Goal: Check status: Check status

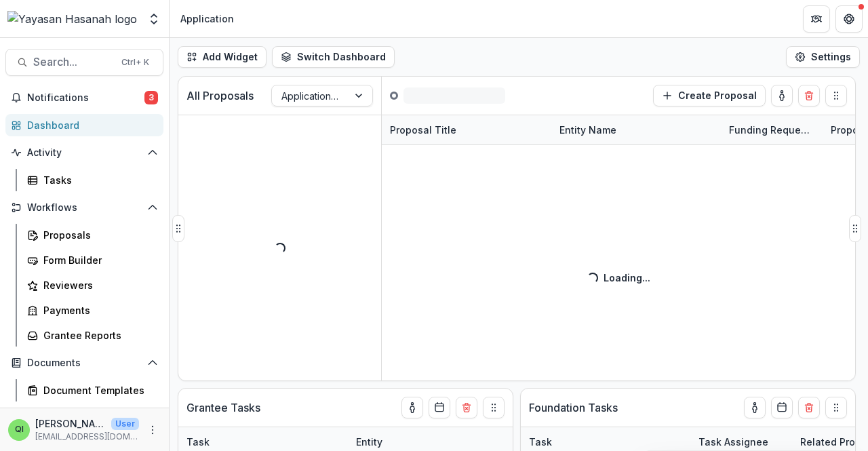
click at [646, 257] on div "Proposal Title Entity Name Funding Requested Proposal Tags Loading... Loading..." at bounding box center [618, 248] width 473 height 266
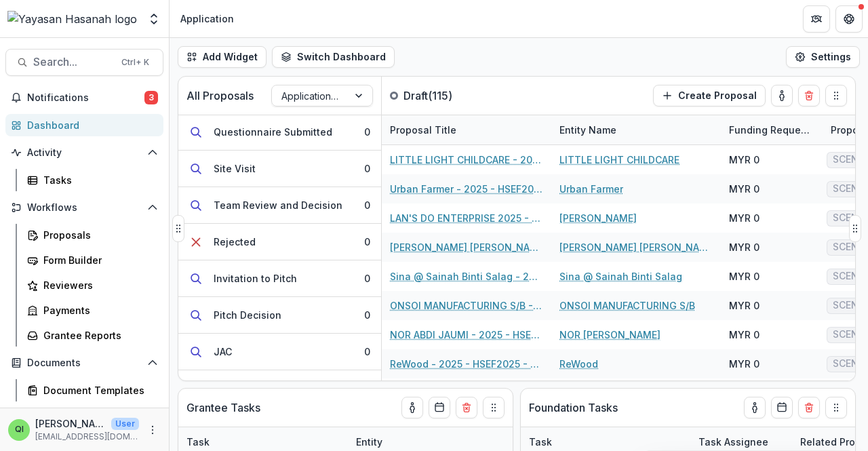
scroll to position [399, 0]
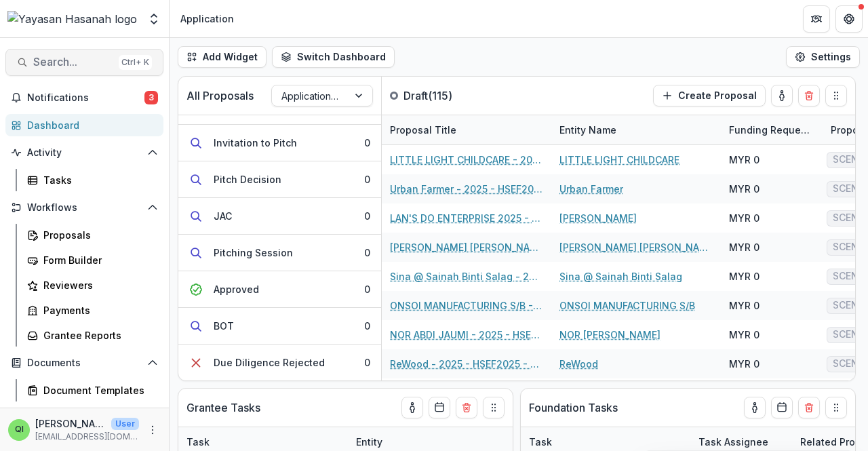
click at [113, 66] on button "Search... Ctrl + K" at bounding box center [84, 62] width 158 height 27
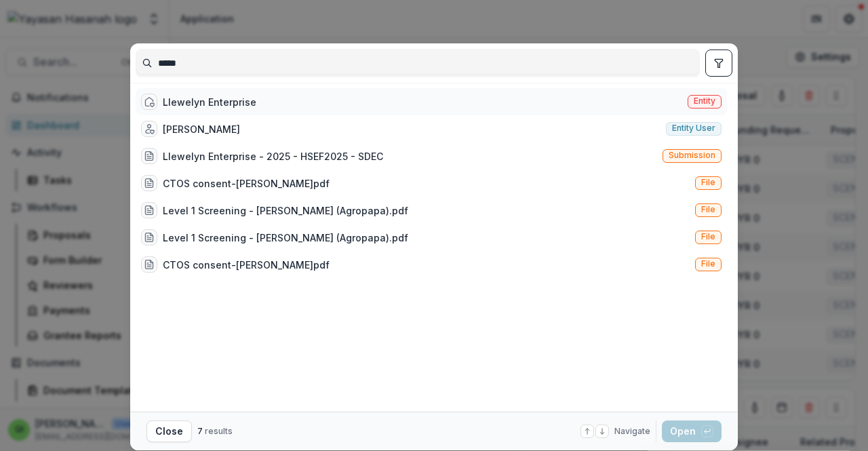
type input "*****"
click at [283, 109] on div "Llewelyn Enterprise Entity" at bounding box center [431, 101] width 591 height 27
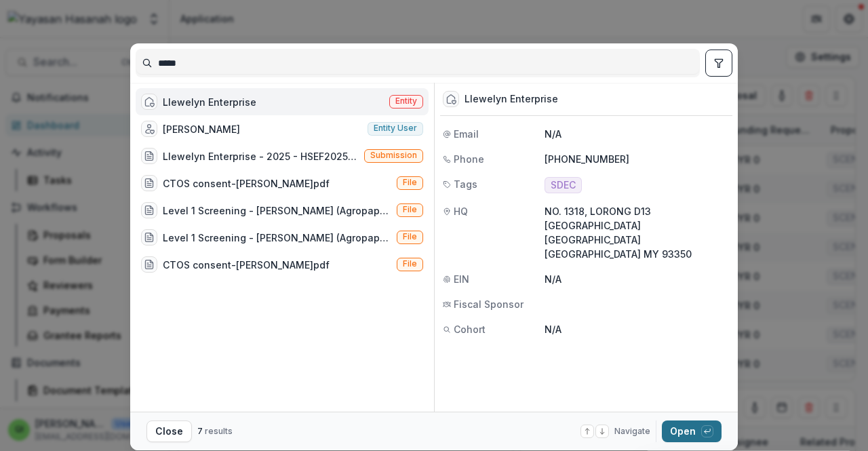
click at [664, 426] on button "Open with enter key" at bounding box center [692, 431] width 60 height 22
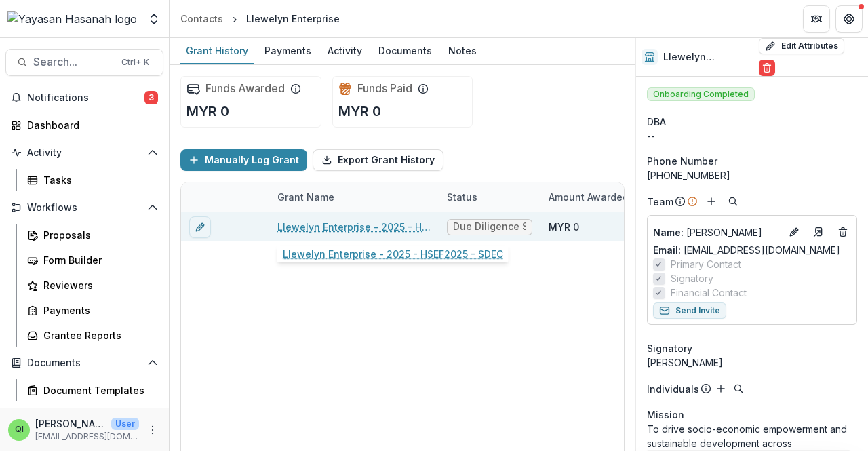
click at [394, 226] on link "Llewelyn Enterprise - 2025 - HSEF2025 - SDEC" at bounding box center [353, 227] width 153 height 14
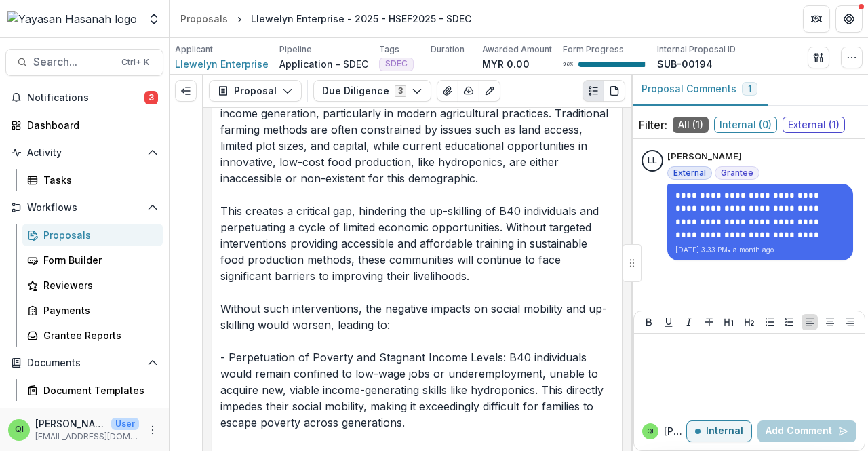
scroll to position [1017, 0]
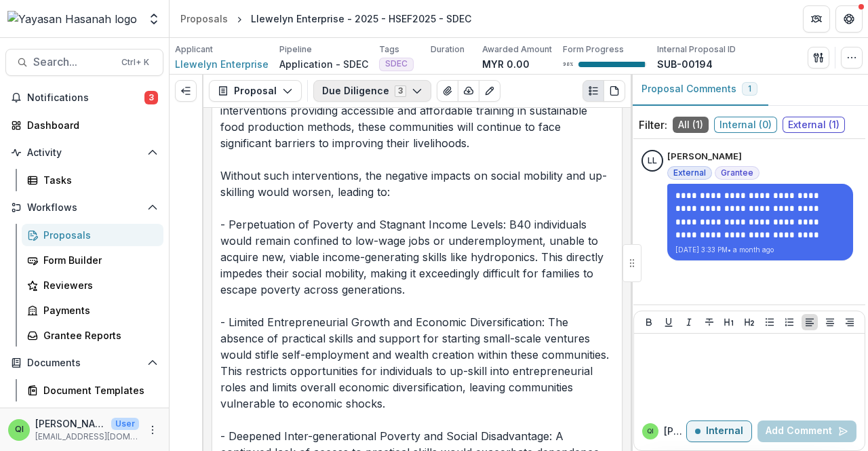
click at [420, 89] on button "Due Diligence 3" at bounding box center [372, 91] width 118 height 22
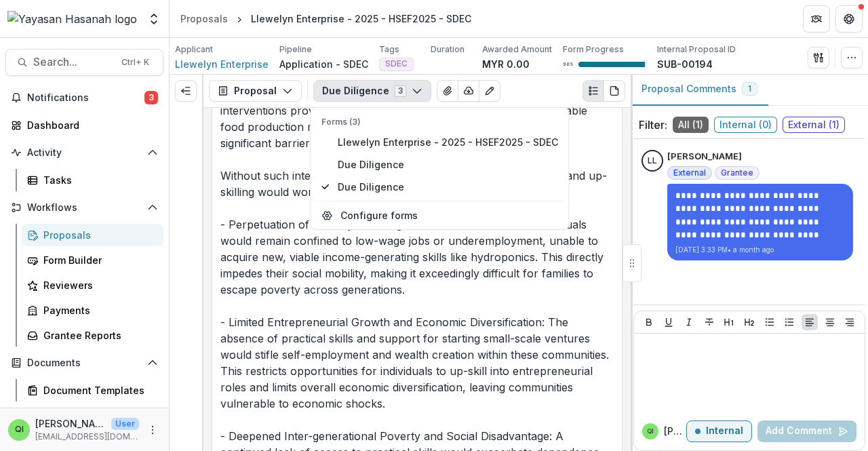
click at [420, 89] on button "Due Diligence 3" at bounding box center [372, 91] width 118 height 22
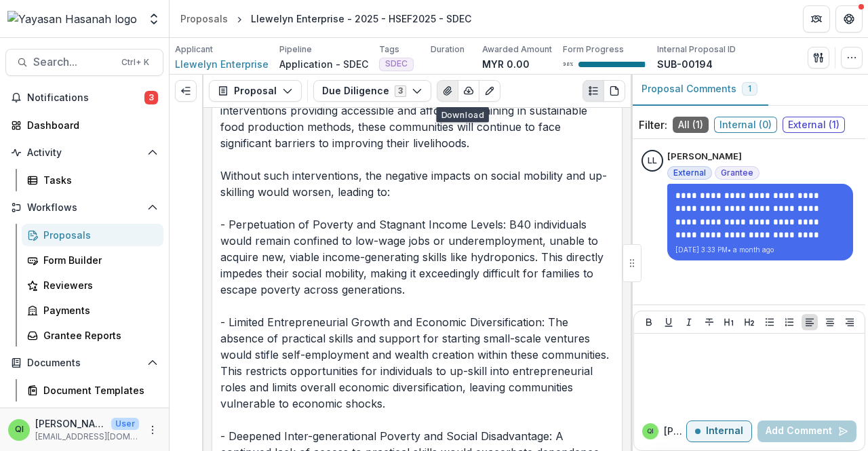
click at [441, 99] on button "View Attached Files" at bounding box center [448, 91] width 22 height 22
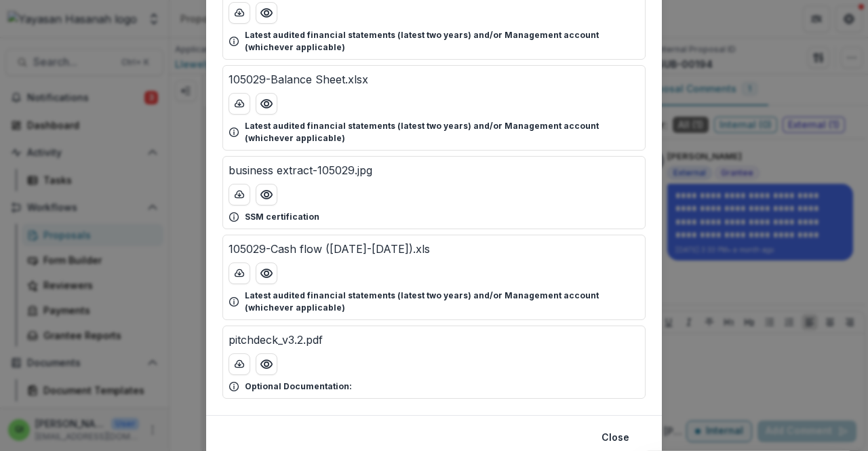
scroll to position [331, 0]
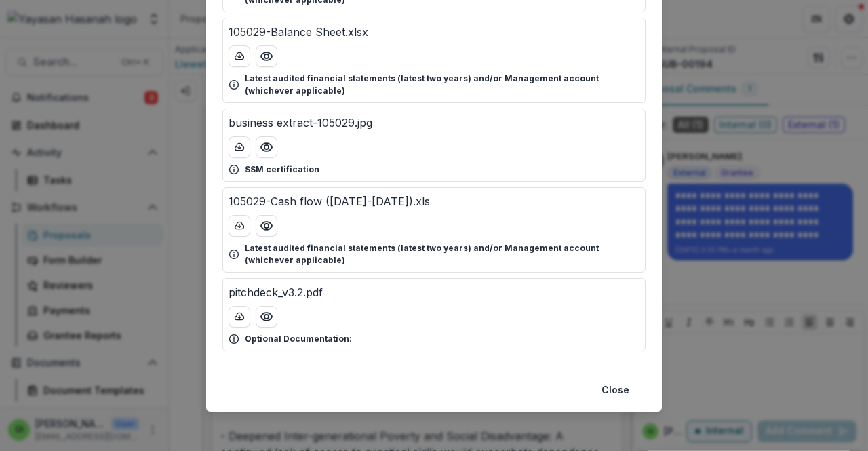
drag, startPoint x: 682, startPoint y: 163, endPoint x: 628, endPoint y: 139, distance: 59.2
click at [681, 163] on div "Attached Files CTOS consent-[PERSON_NAME]pdf CTOS Consent business license-1050…" at bounding box center [434, 225] width 868 height 451
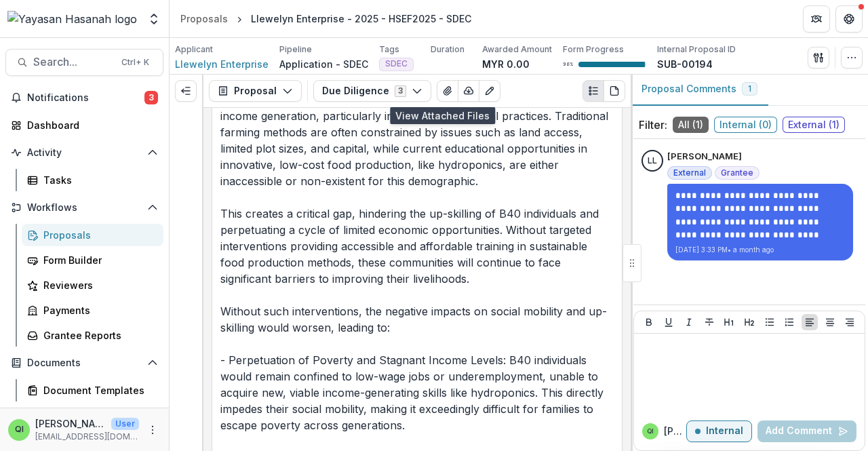
scroll to position [882, 0]
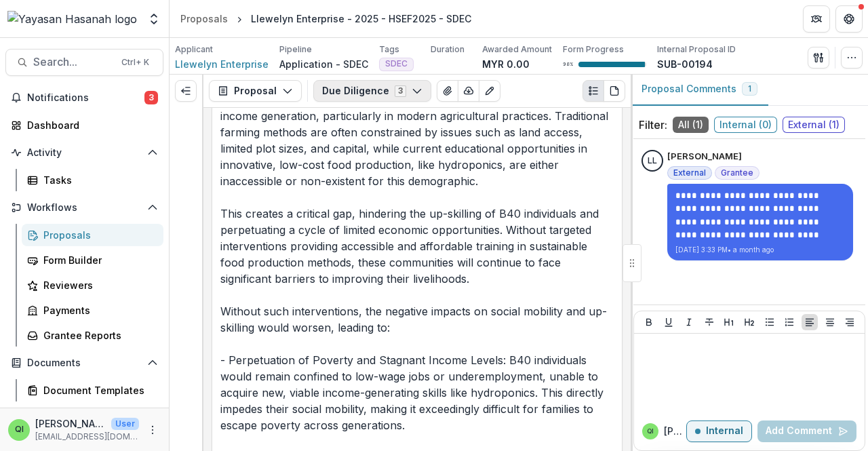
click at [378, 100] on button "Due Diligence 3" at bounding box center [372, 91] width 118 height 22
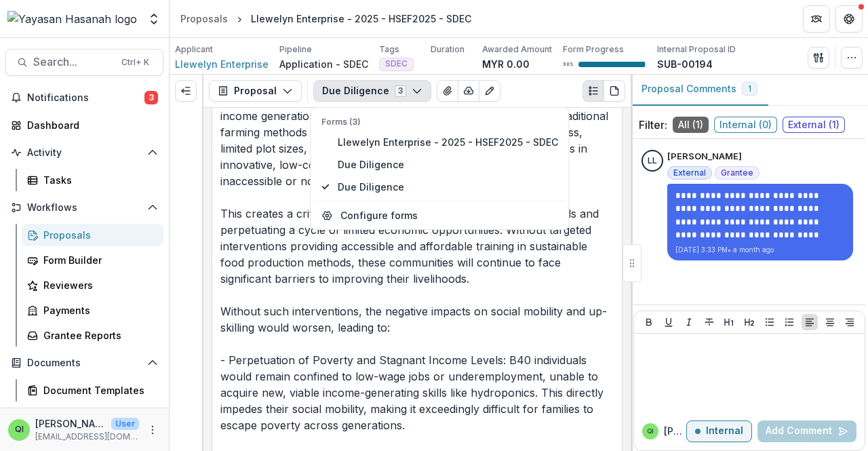
click at [378, 100] on button "Due Diligence 3" at bounding box center [372, 91] width 118 height 22
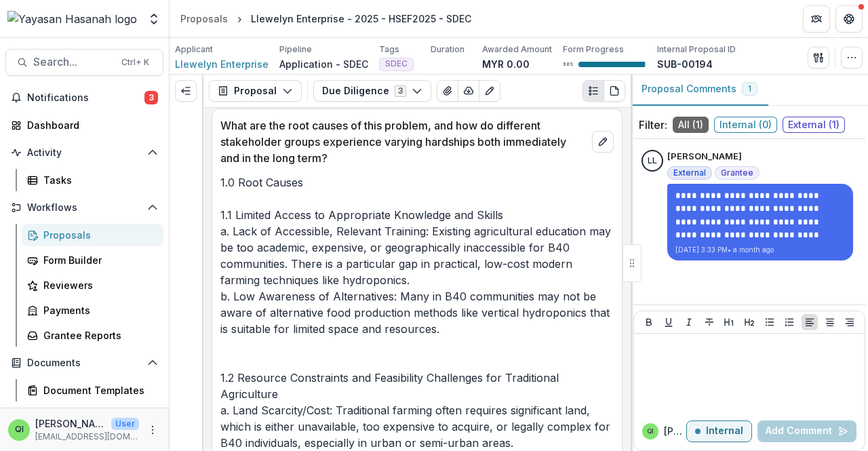
scroll to position [1289, 0]
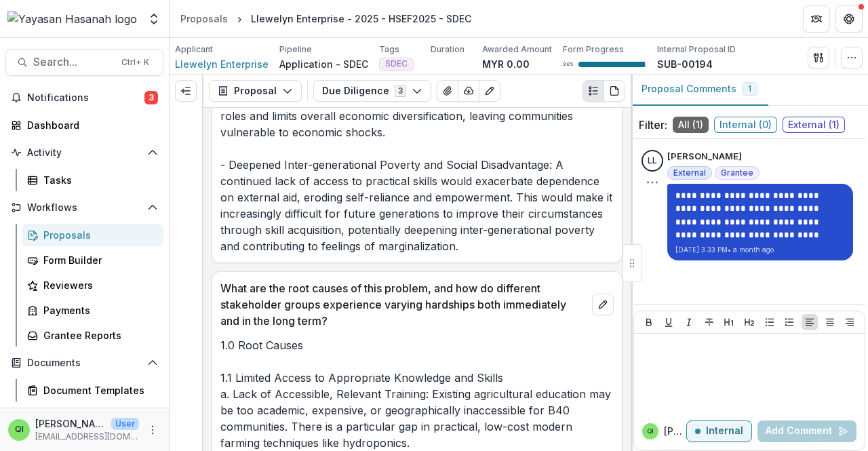
click at [728, 257] on div "**********" at bounding box center [760, 222] width 186 height 77
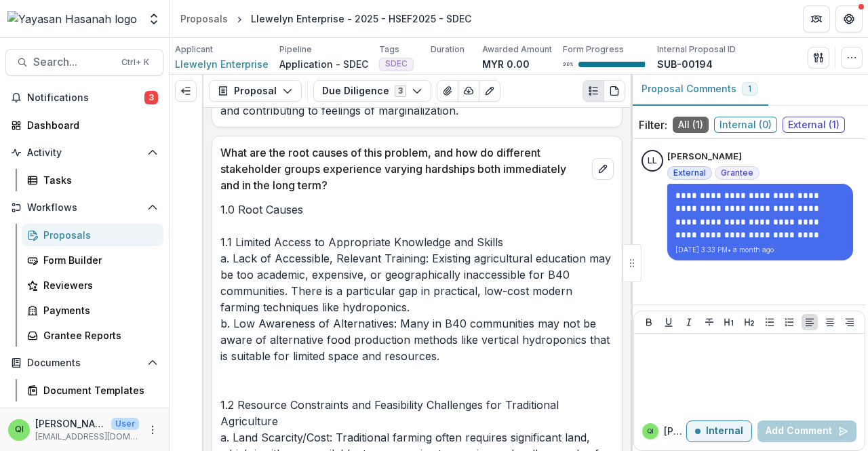
scroll to position [1695, 0]
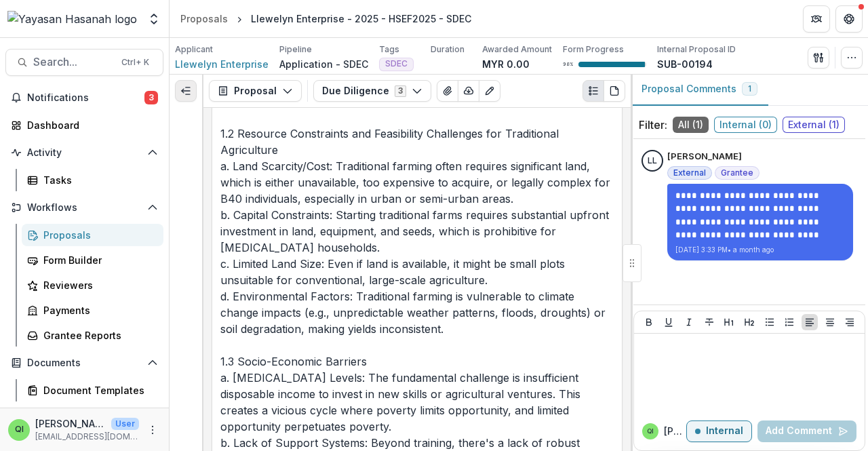
click at [193, 93] on button "Expand left" at bounding box center [186, 91] width 22 height 22
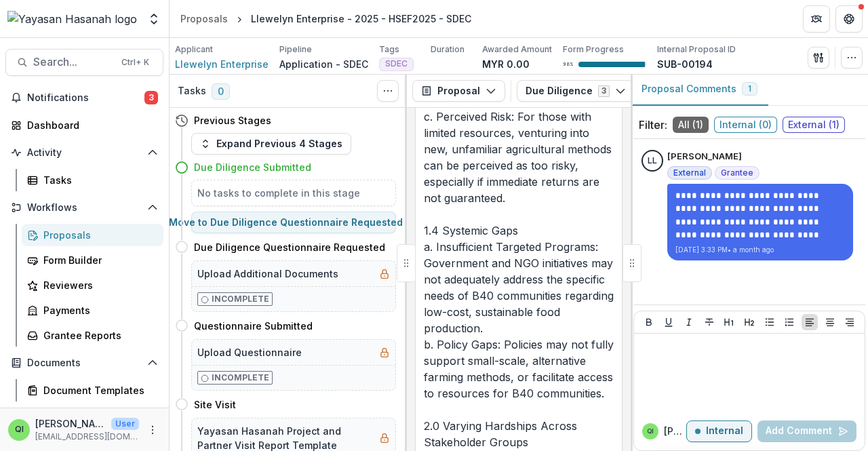
scroll to position [3891, 0]
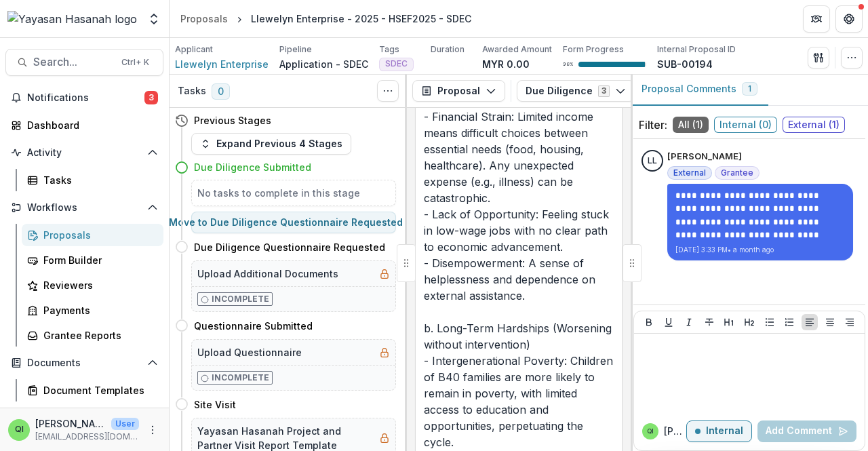
click at [416, 268] on div "1.0 Root Causes 1.1 Limited Access to Appropriate Knowledge and Skills a. Lack …" at bounding box center [519, 385] width 206 height 3451
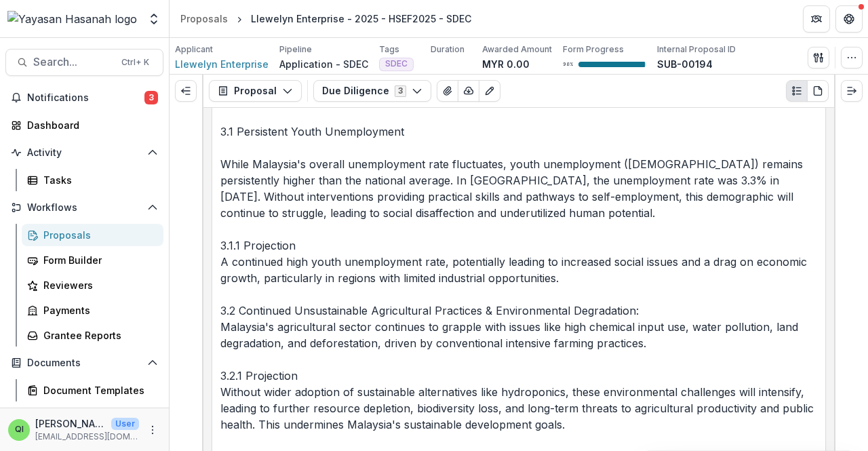
scroll to position [3655, 0]
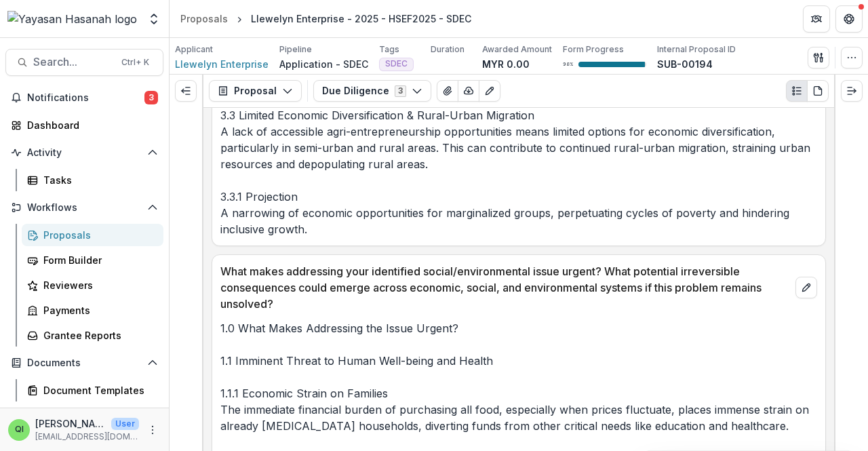
scroll to position [3519, 0]
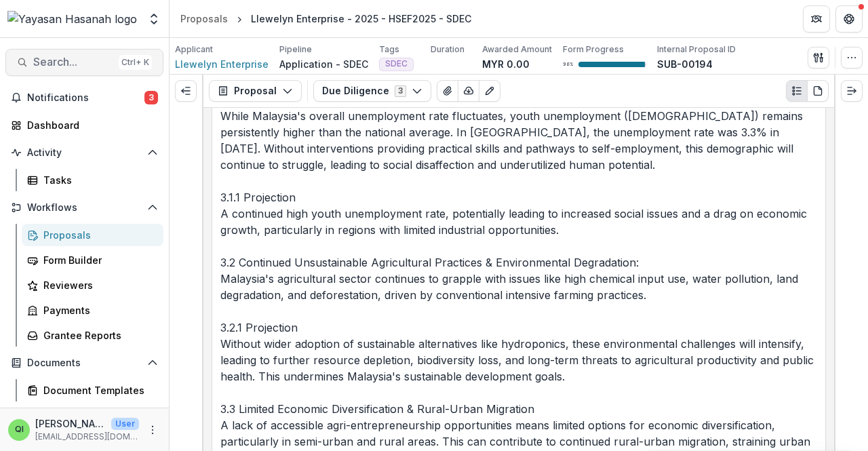
click at [113, 67] on button "Search... Ctrl + K" at bounding box center [84, 62] width 158 height 27
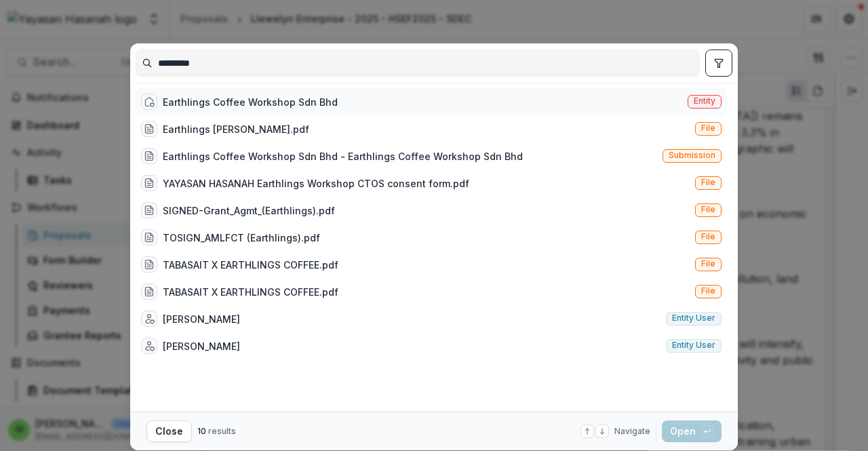
type input "*********"
click at [382, 106] on div "Earthlings Coffee Workshop Sdn Bhd Entity" at bounding box center [431, 101] width 591 height 27
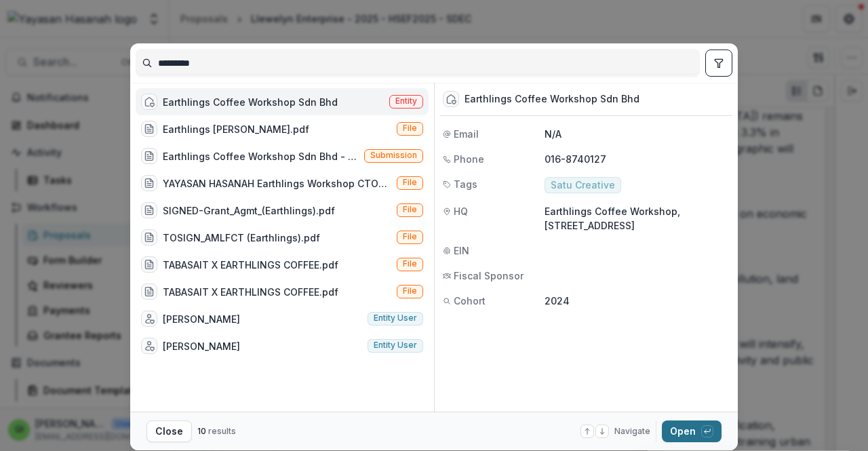
click at [704, 441] on button "Open with enter key" at bounding box center [692, 431] width 60 height 22
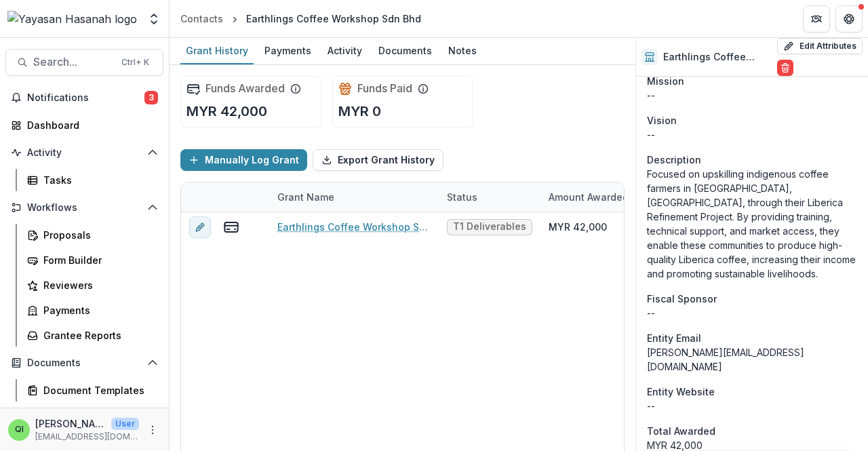
scroll to position [543, 0]
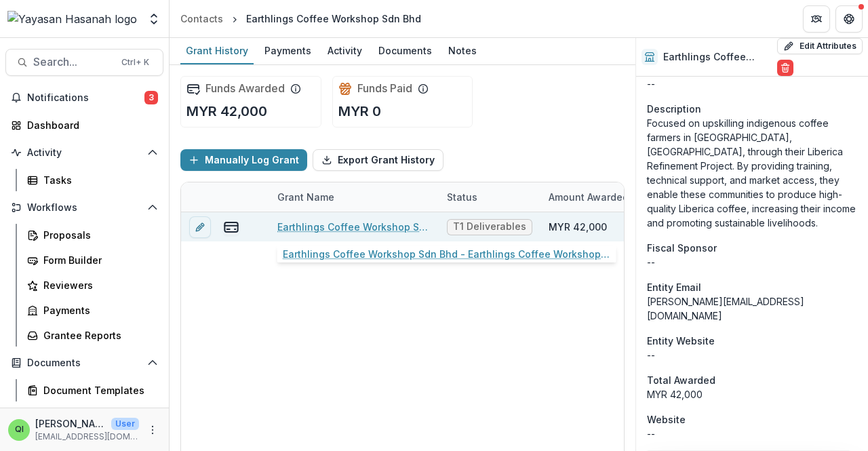
click at [383, 220] on link "Earthlings Coffee Workshop Sdn Bhd - Earthlings Coffee Workshop Sdn Bhd" at bounding box center [353, 227] width 153 height 14
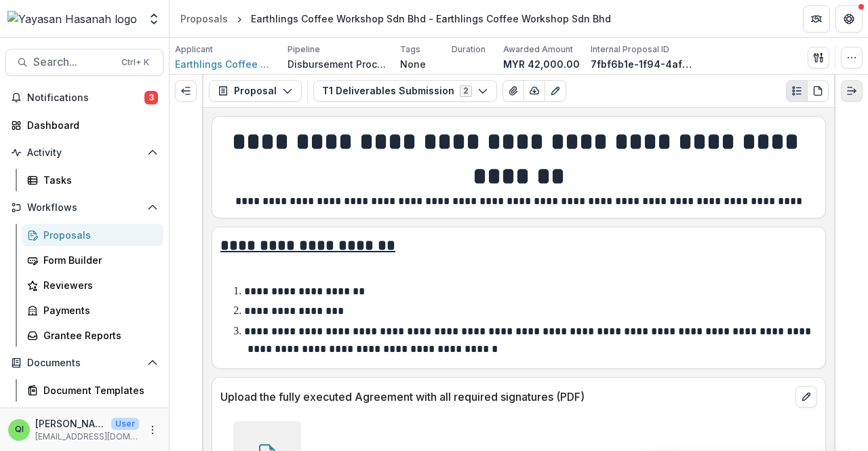
click at [844, 94] on button "Expand right" at bounding box center [852, 91] width 22 height 22
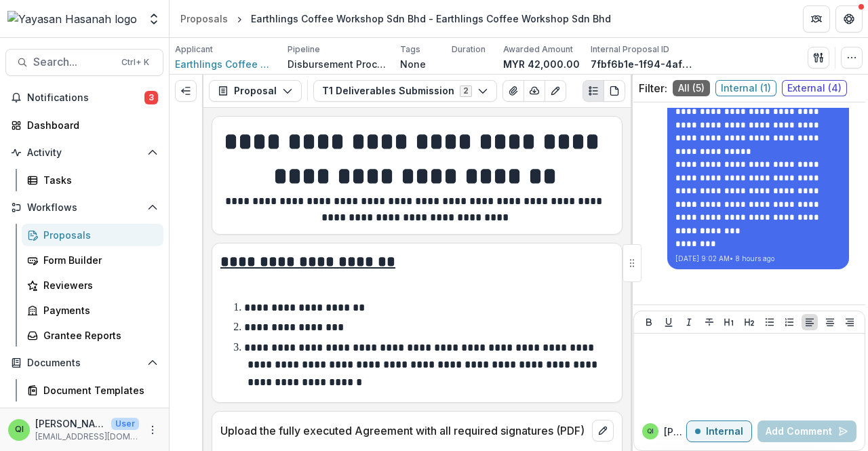
scroll to position [2159, 0]
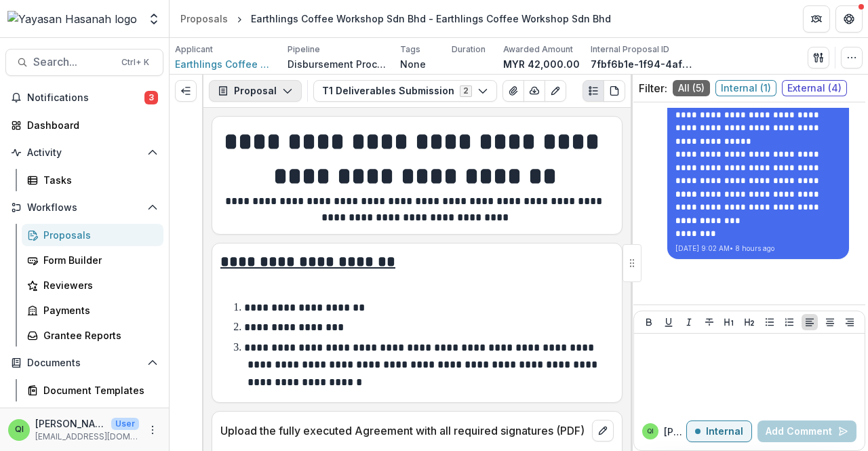
click at [250, 97] on button "Proposal" at bounding box center [255, 91] width 93 height 22
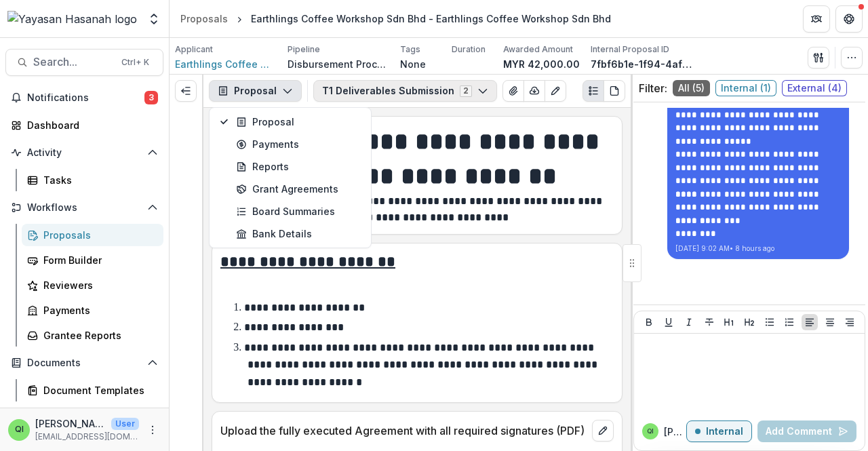
click at [387, 96] on button "T1 Deliverables Submission 2" at bounding box center [405, 91] width 184 height 22
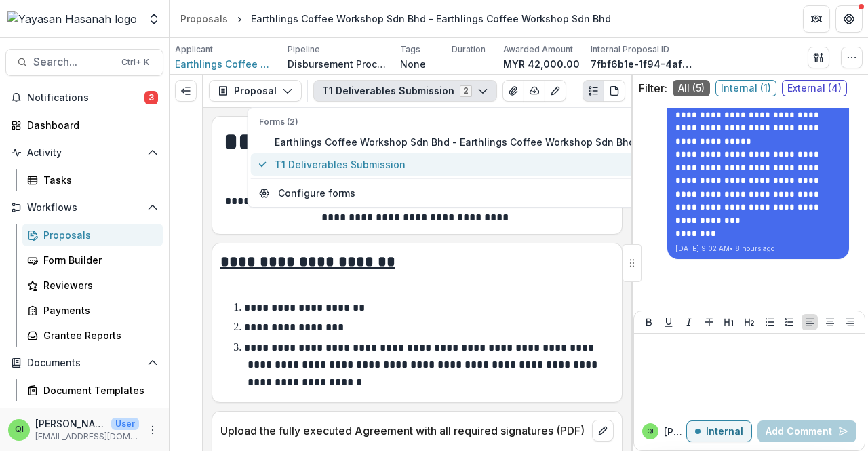
click at [408, 171] on span "T1 Deliverables Submission" at bounding box center [455, 164] width 360 height 14
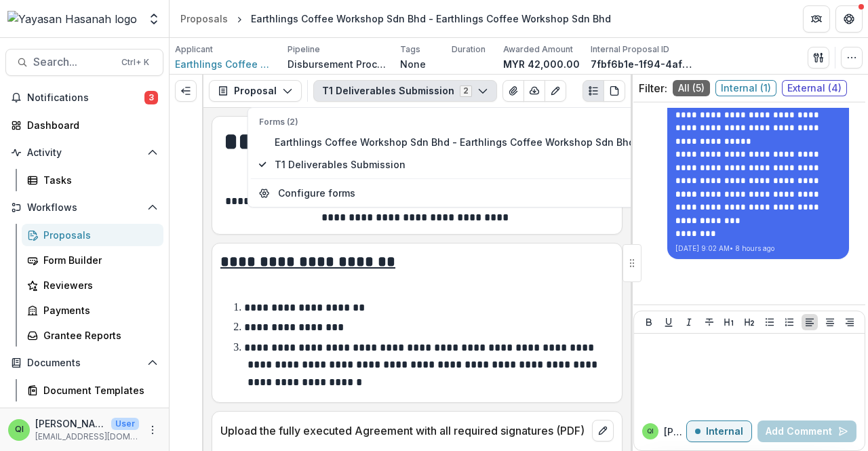
click at [393, 264] on h2 "**********" at bounding box center [416, 262] width 393 height 21
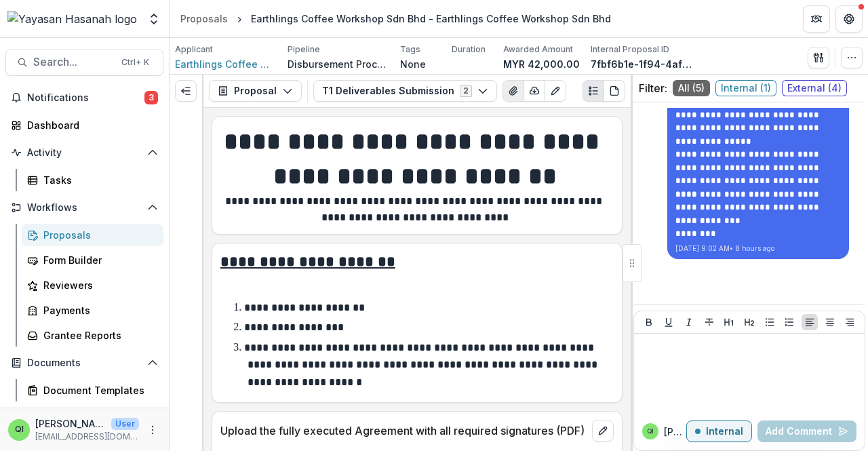
click at [508, 94] on icon "View Attached Files" at bounding box center [513, 90] width 11 height 11
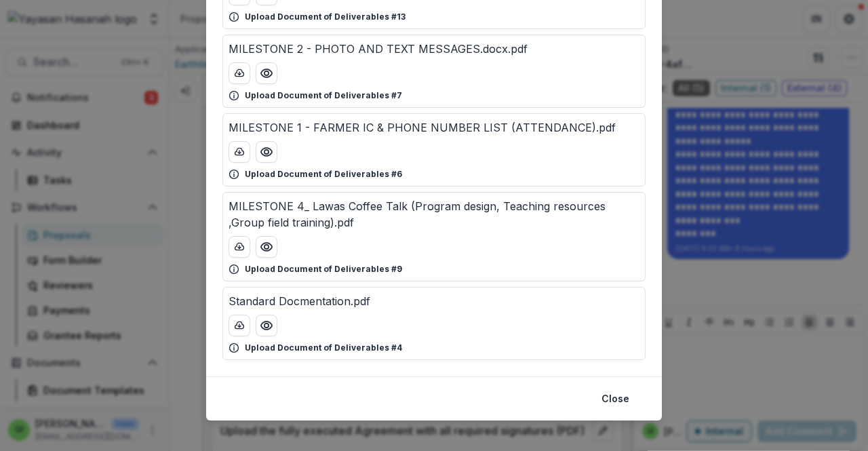
scroll to position [1122, 0]
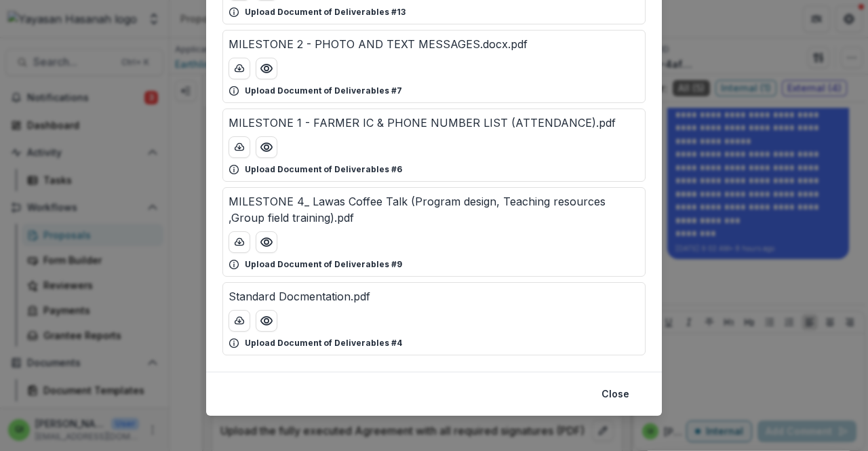
click at [690, 246] on div "Attached Files Written Report.pdf Upload Document of Deliverables #5 QUOTATION …" at bounding box center [434, 225] width 868 height 451
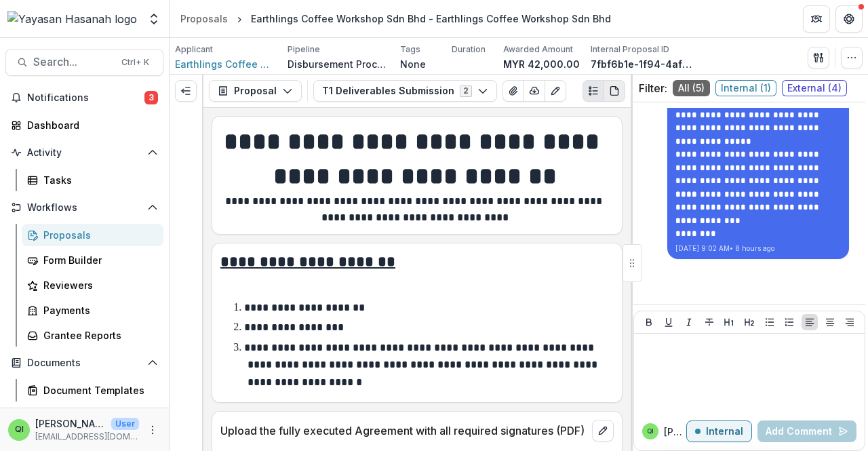
click at [614, 97] on button "PDF view" at bounding box center [615, 91] width 22 height 22
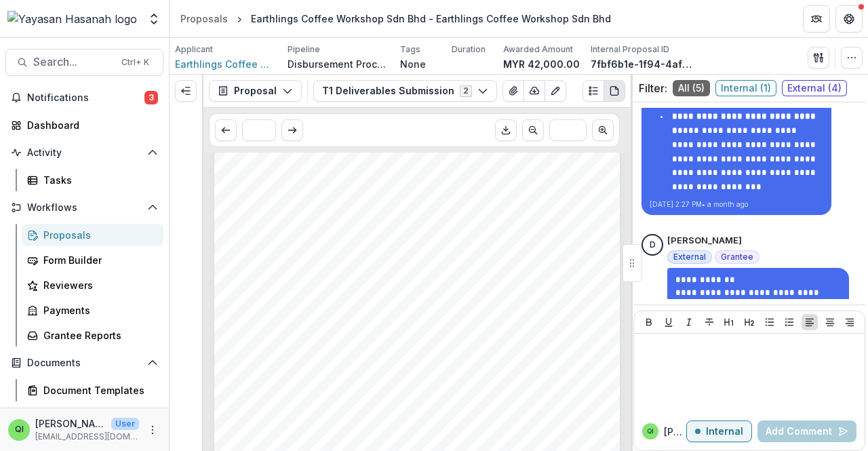
scroll to position [203, 0]
click at [232, 132] on button "Scroll to previous page" at bounding box center [226, 130] width 22 height 22
click at [194, 94] on button "Expand left" at bounding box center [186, 91] width 22 height 22
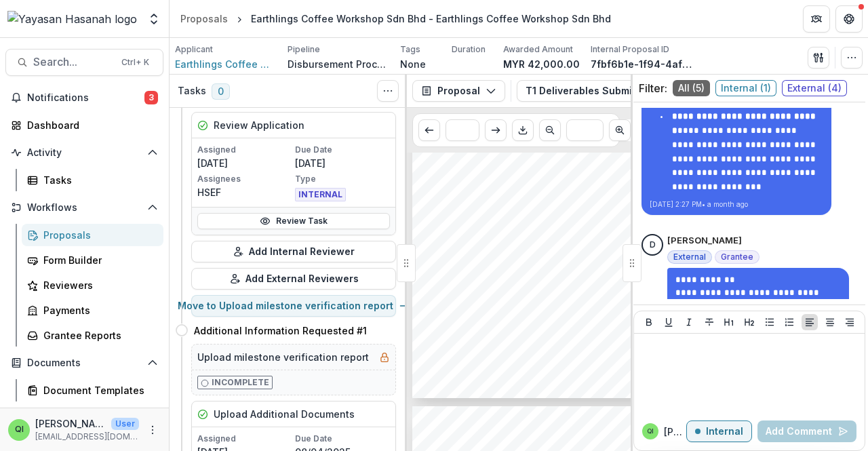
scroll to position [0, 0]
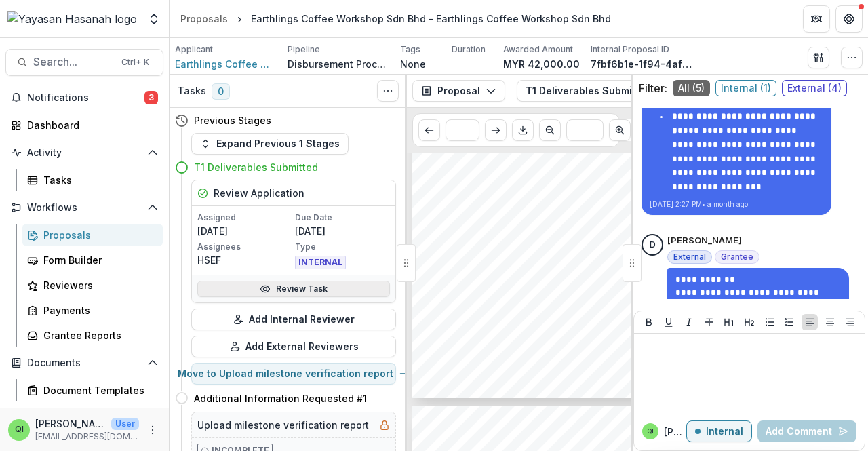
click at [302, 281] on link "Review Task" at bounding box center [293, 289] width 193 height 16
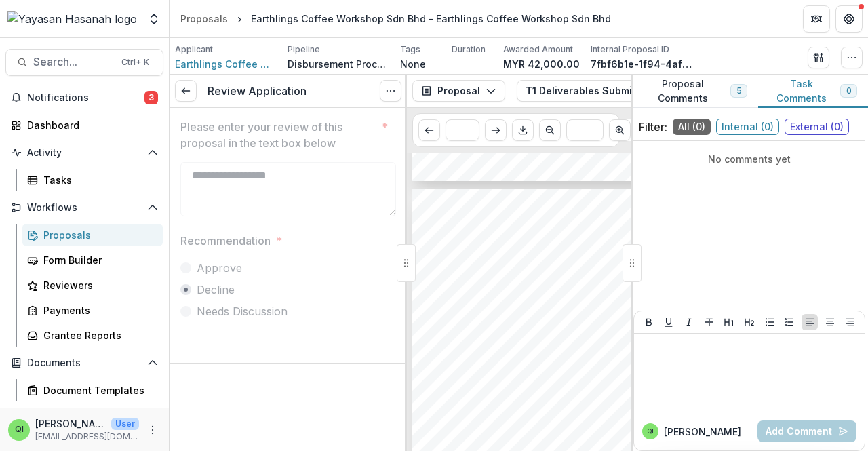
scroll to position [475, 0]
click at [184, 92] on polyline at bounding box center [183, 91] width 3 height 5
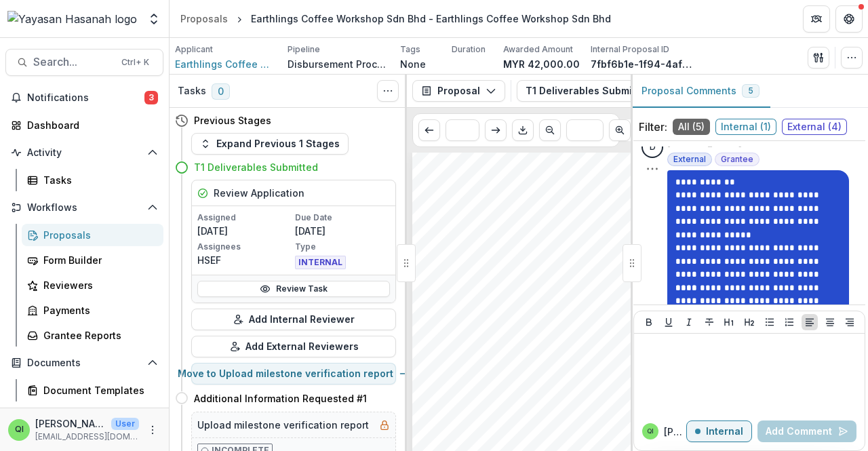
scroll to position [2091, 0]
drag, startPoint x: 718, startPoint y: 253, endPoint x: 757, endPoint y: 241, distance: 41.2
click at [757, 241] on p "**********" at bounding box center [757, 215] width 165 height 53
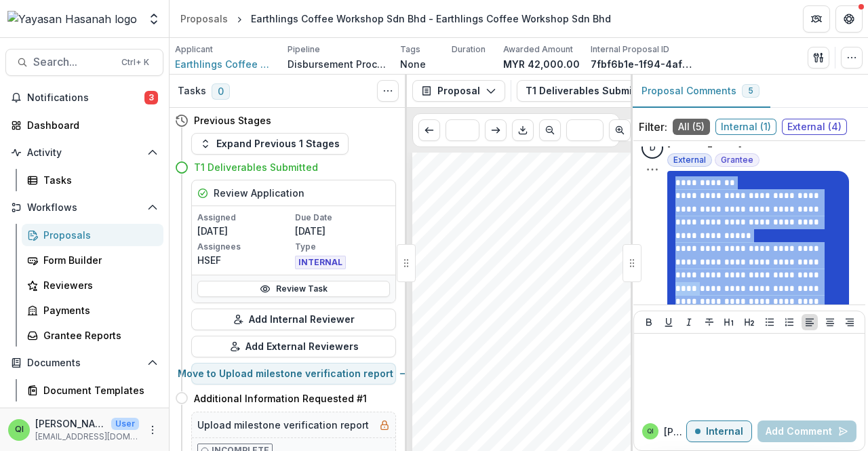
scroll to position [2159, 0]
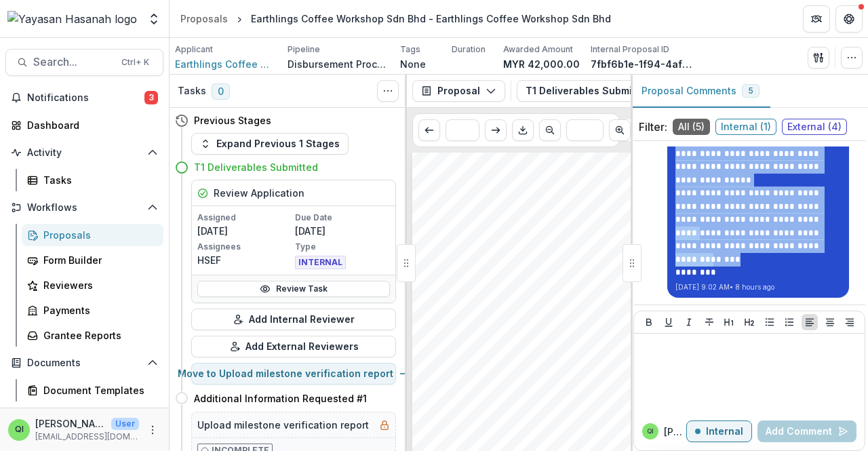
drag, startPoint x: 687, startPoint y: 197, endPoint x: 741, endPoint y: 280, distance: 98.6
click at [741, 280] on div "**********" at bounding box center [758, 206] width 182 height 182
click at [712, 248] on p "**********" at bounding box center [757, 240] width 165 height 26
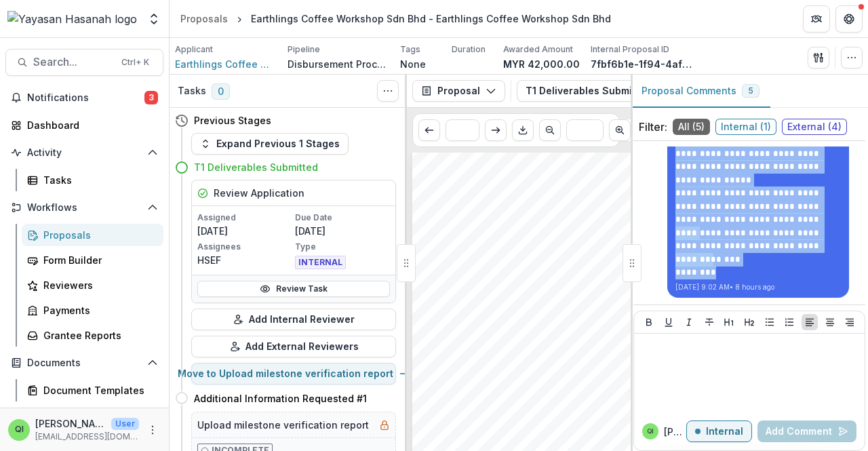
scroll to position [2023, 0]
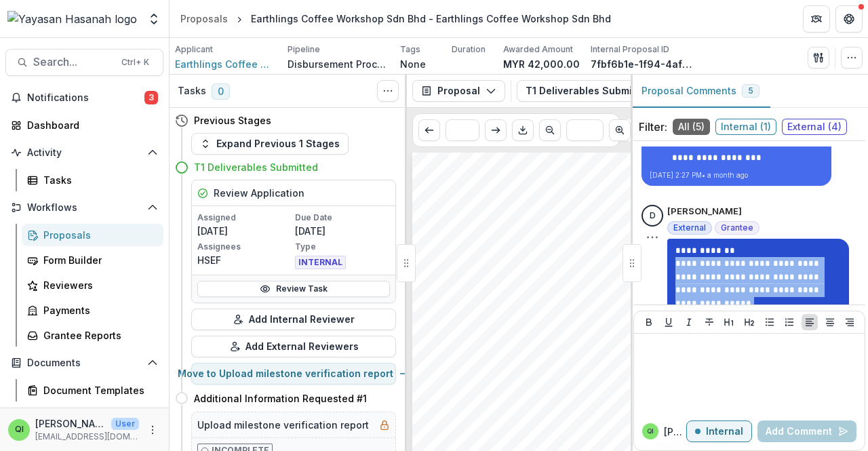
drag, startPoint x: 708, startPoint y: 276, endPoint x: 671, endPoint y: 265, distance: 38.2
click at [671, 265] on div "**********" at bounding box center [758, 330] width 182 height 182
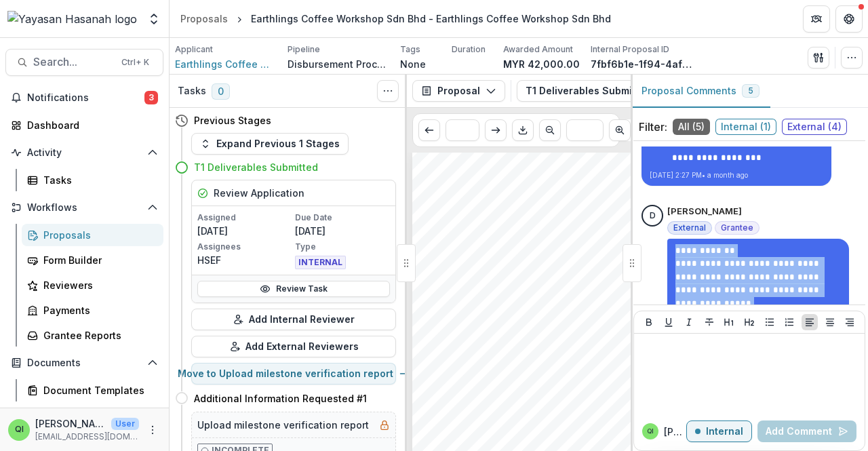
click at [585, 326] on div "1. 2. 3. Page: 2 Earthlings Coffee Workshop Sdn Bhd - Earthlings Coffee Worksho…" at bounding box center [570, 359] width 317 height 449
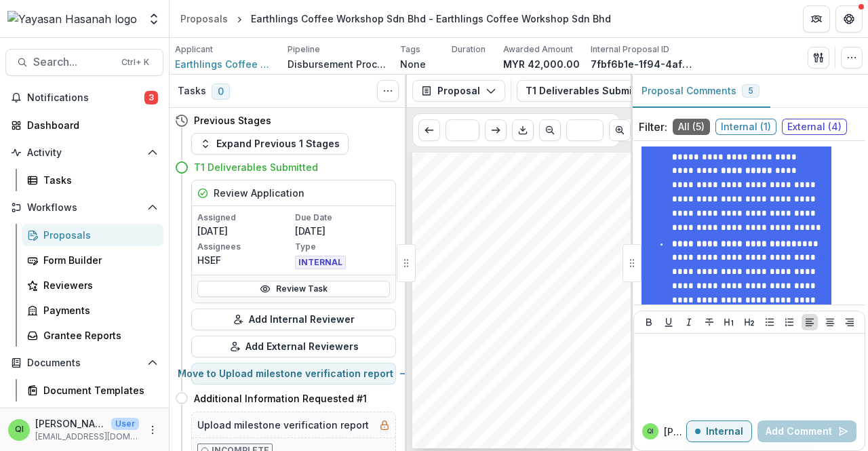
scroll to position [1548, 0]
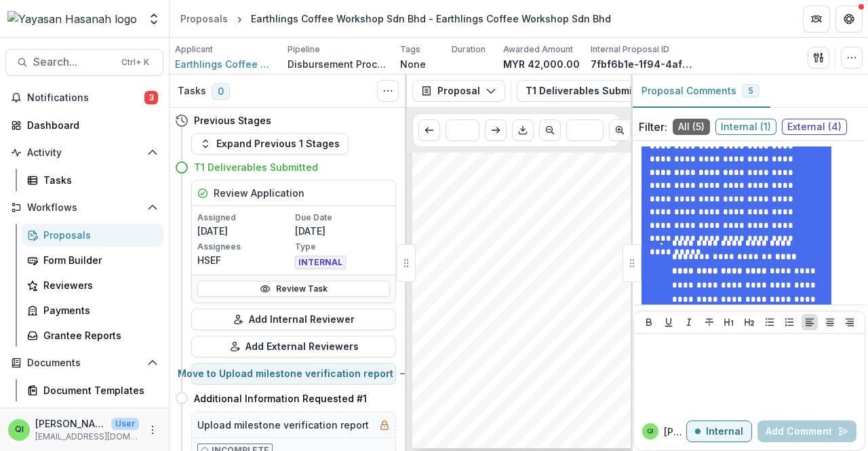
drag, startPoint x: 815, startPoint y: 127, endPoint x: 808, endPoint y: 127, distance: 7.5
click at [815, 127] on span "External ( 4 )" at bounding box center [814, 127] width 65 height 16
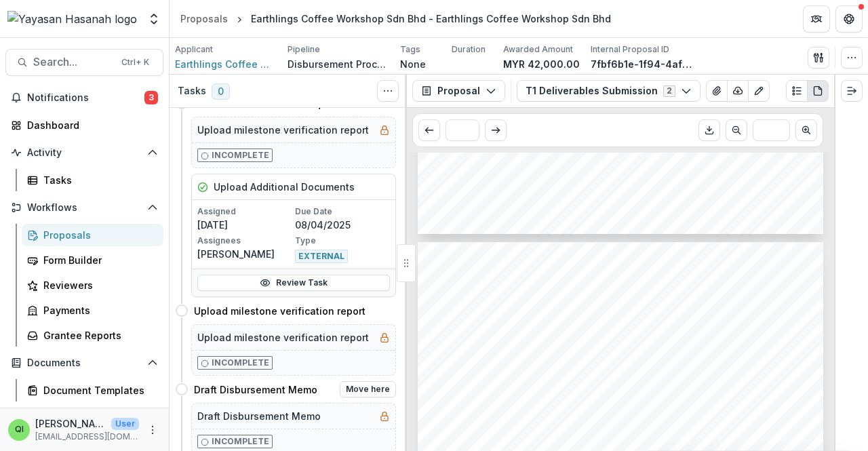
scroll to position [339, 0]
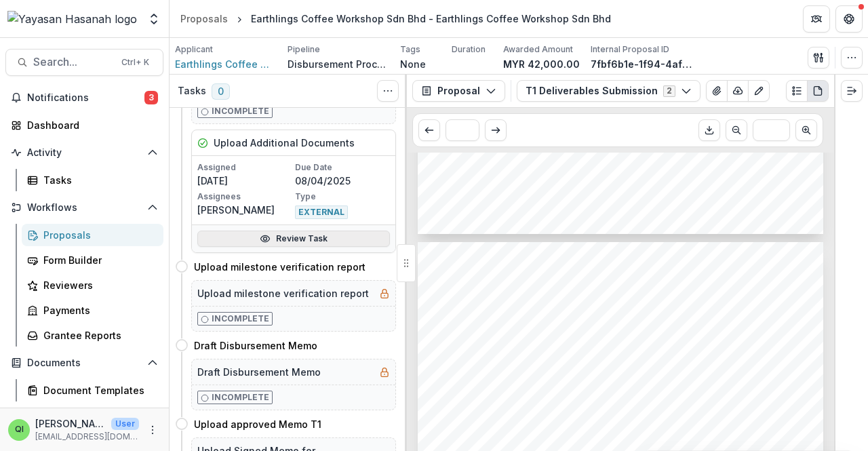
click at [349, 239] on link "Review Task" at bounding box center [293, 239] width 193 height 16
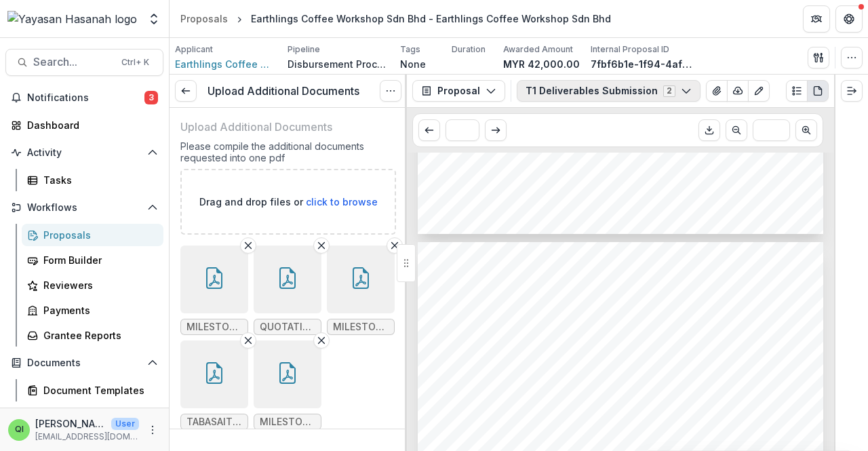
click at [616, 85] on button "T1 Deliverables Submission 2" at bounding box center [609, 91] width 184 height 22
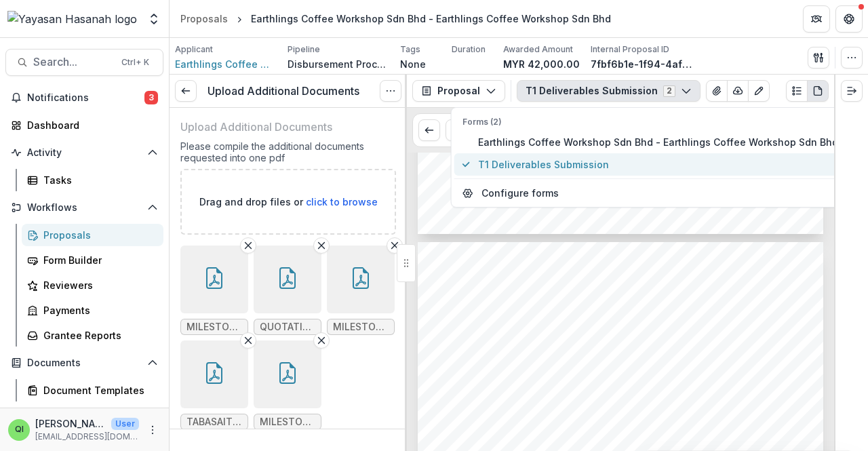
click at [635, 172] on button "T1 Deliverables Submission" at bounding box center [650, 164] width 392 height 22
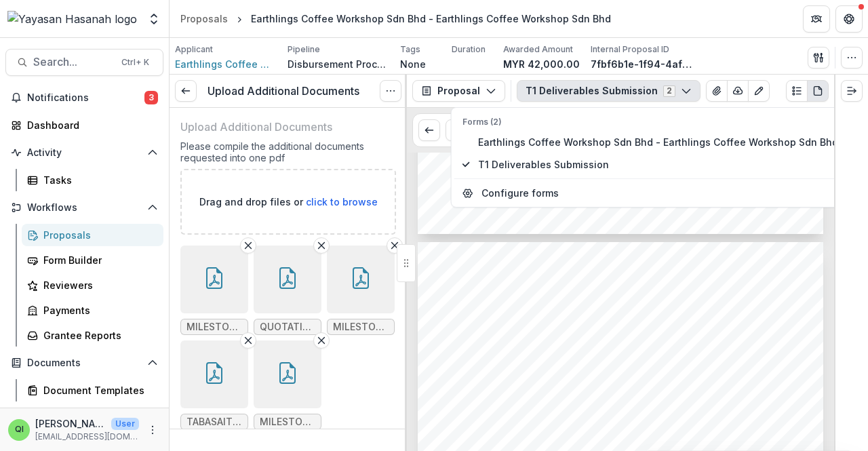
click at [355, 117] on div "Upload Additional Documents Please compile the additional documents requested i…" at bounding box center [288, 285] width 216 height 355
